Goal: Find contact information: Find contact information

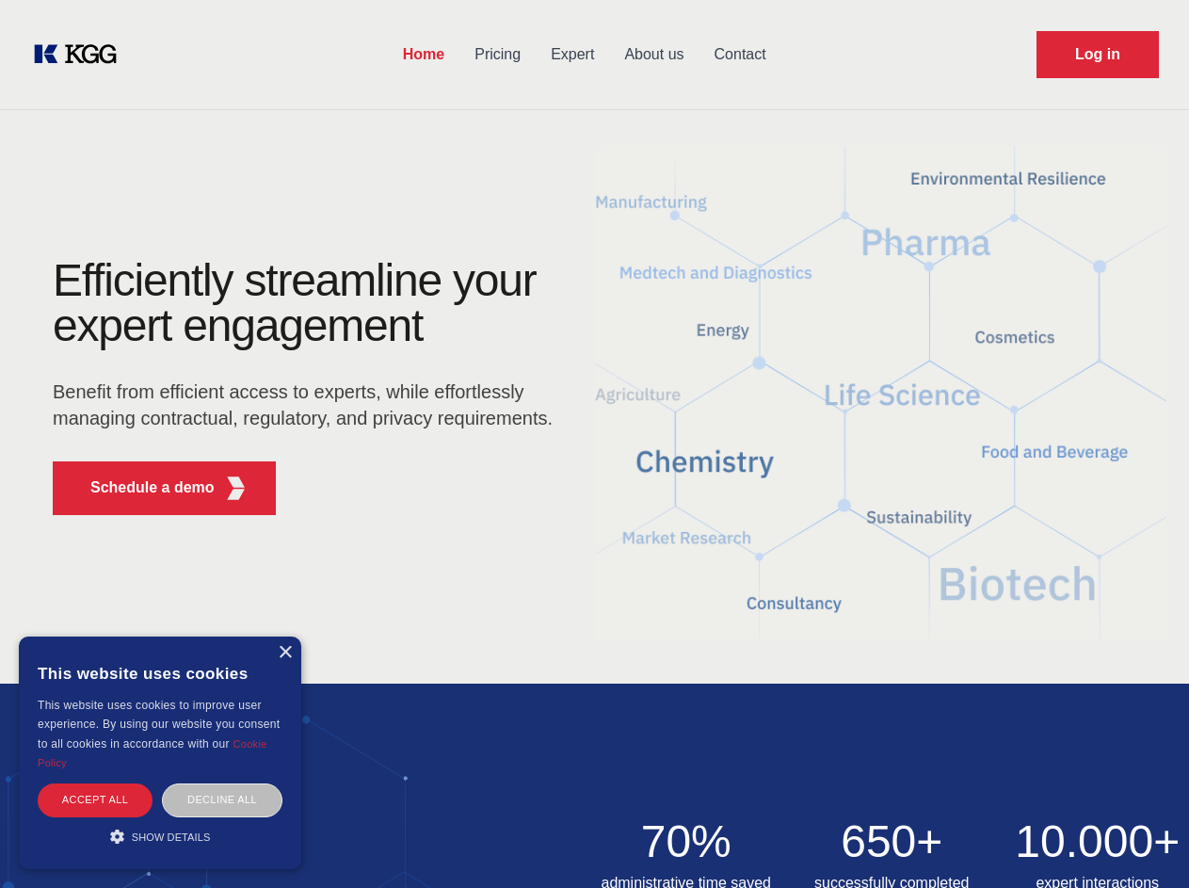
click at [594, 443] on div "Efficiently streamline your expert engagement Benefit from efficient access to …" at bounding box center [309, 394] width 572 height 272
click at [141, 488] on p "Schedule a demo" at bounding box center [152, 487] width 124 height 23
click at [284, 652] on div "×" at bounding box center [285, 653] width 14 height 14
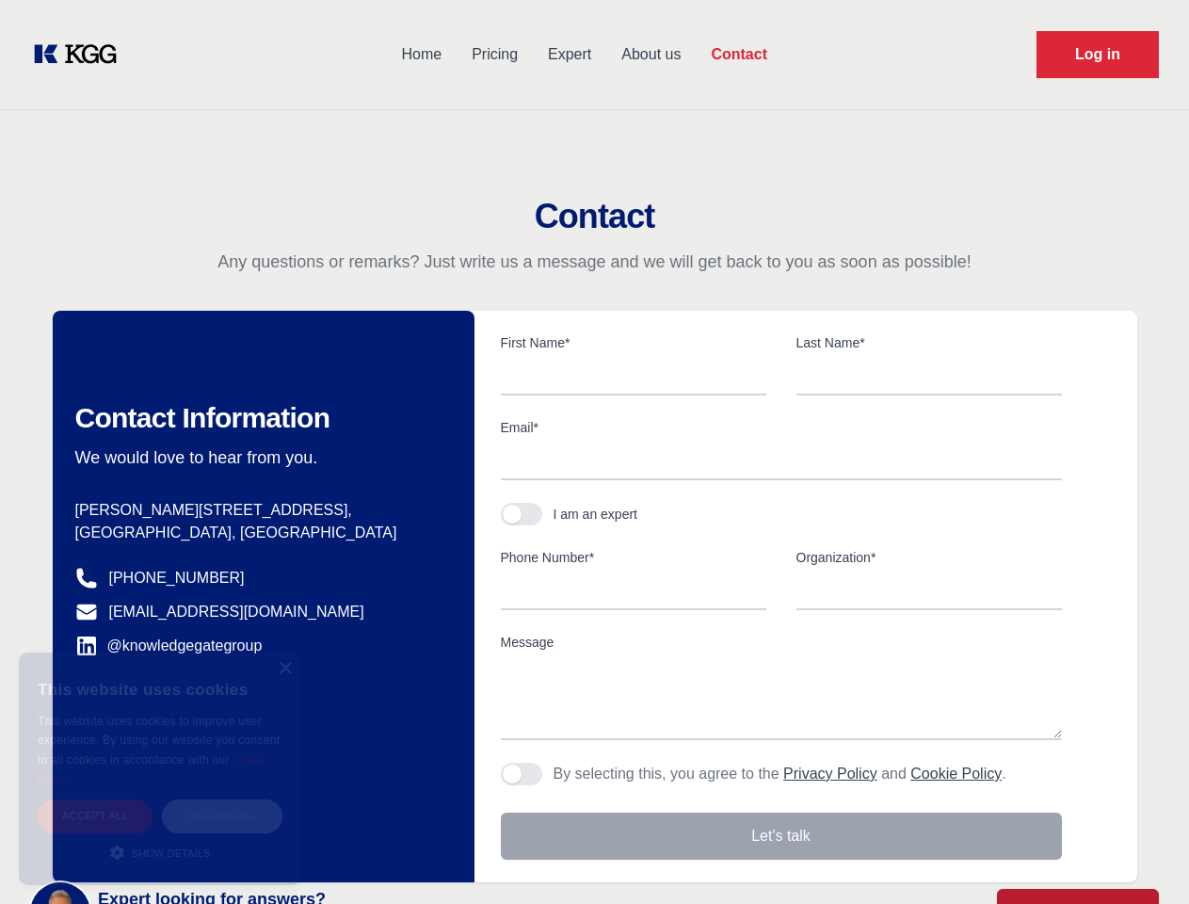
click at [95, 799] on body "Home Pricing Expert About us Contact Log in Contact Any questions or remarks? J…" at bounding box center [594, 827] width 1189 height 1655
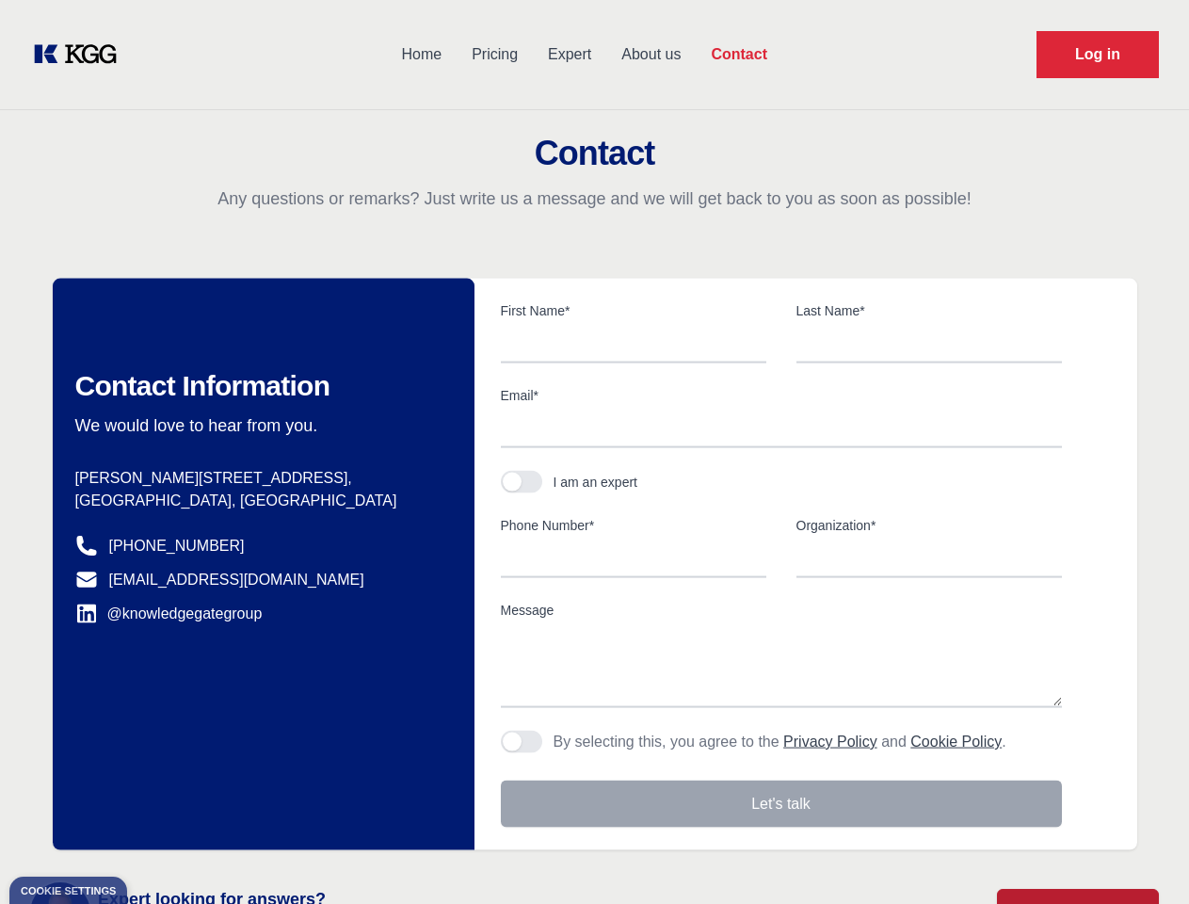
click at [222, 799] on div "Contact Information We would love to hear from you. Postal address [PERSON_NAME…" at bounding box center [264, 564] width 422 height 571
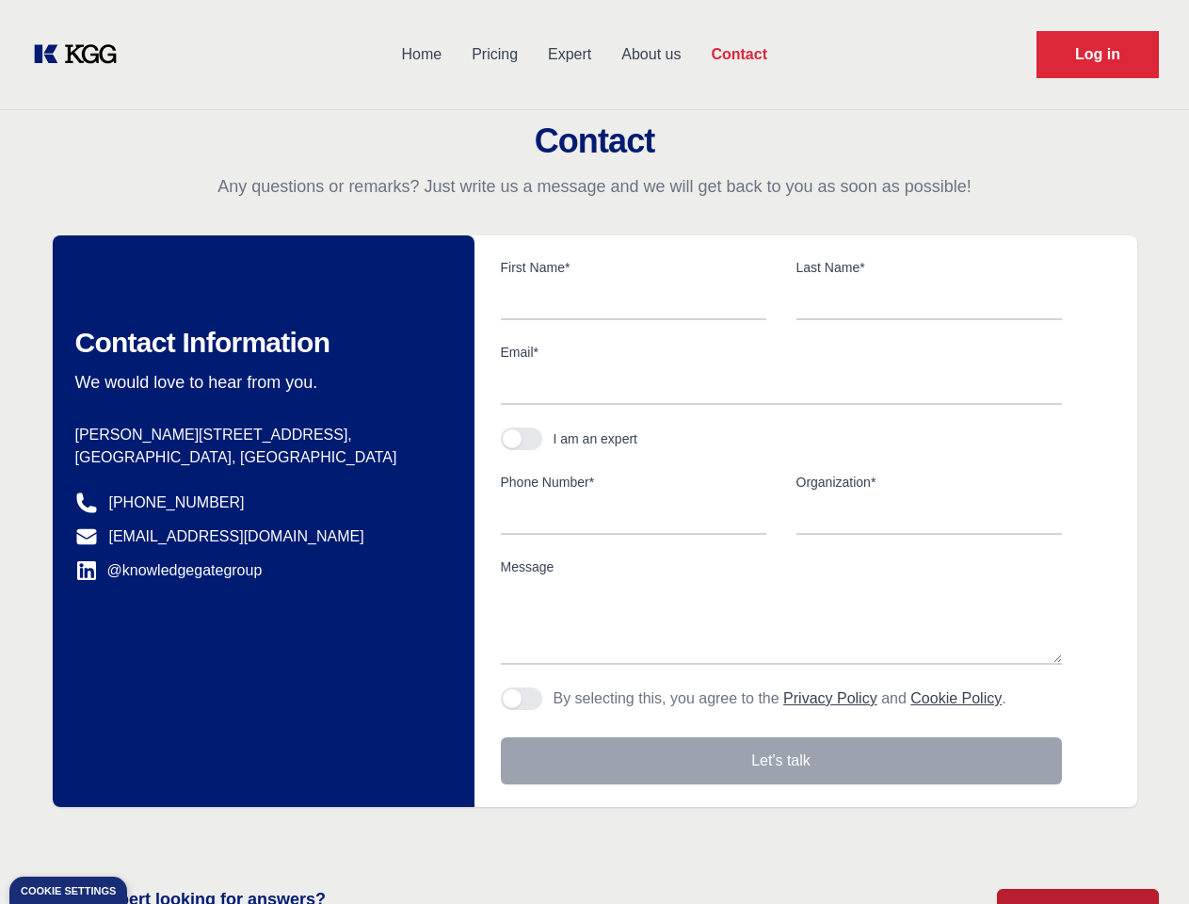
click at [160, 836] on main "Contact Any questions or remarks? Just write us a message and we will get back …" at bounding box center [594, 490] width 1189 height 980
